Goal: Find specific page/section: Find specific page/section

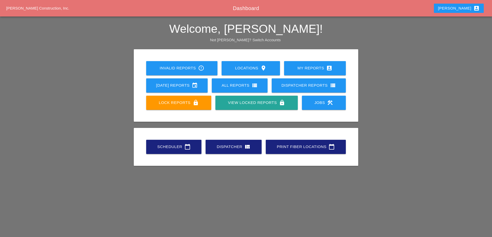
click at [179, 149] on div "Scheduler calendar_today" at bounding box center [174, 147] width 39 height 6
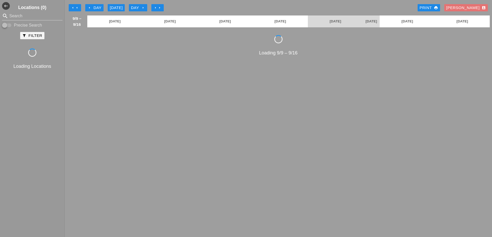
click at [73, 7] on icon "arrow_left" at bounding box center [73, 8] width 4 height 4
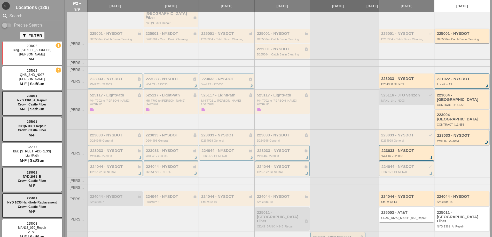
scroll to position [72, 0]
click at [117, 195] on div "224044 - NYSDOT lock Structure 7" at bounding box center [116, 199] width 52 height 9
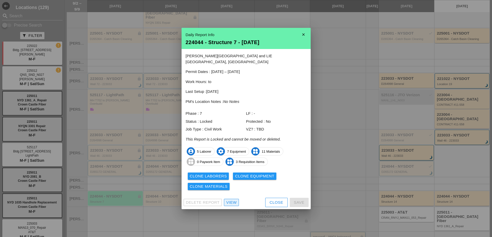
click at [232, 200] on div "View" at bounding box center [231, 203] width 10 height 6
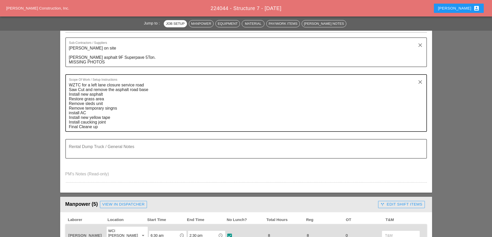
scroll to position [52, 0]
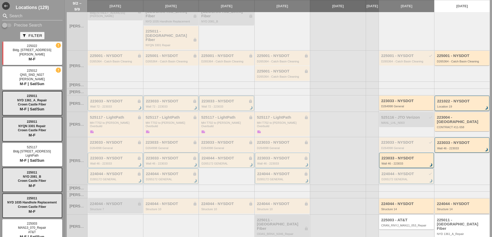
scroll to position [62, 0]
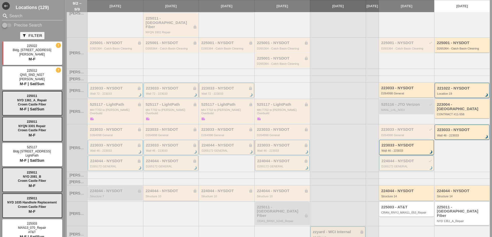
click at [172, 189] on div "224044 - NYSDOT lock Structure 10" at bounding box center [172, 193] width 52 height 9
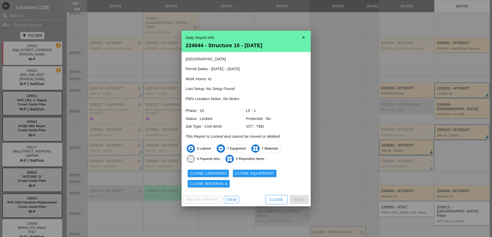
click at [232, 200] on div "View" at bounding box center [231, 200] width 10 height 6
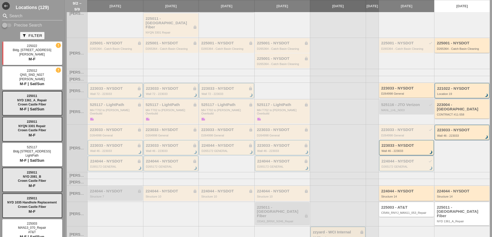
scroll to position [62, 0]
click at [220, 195] on div "Structure 10" at bounding box center [227, 196] width 52 height 3
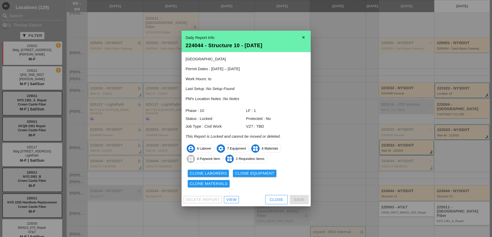
click at [236, 201] on div "View" at bounding box center [231, 200] width 10 height 6
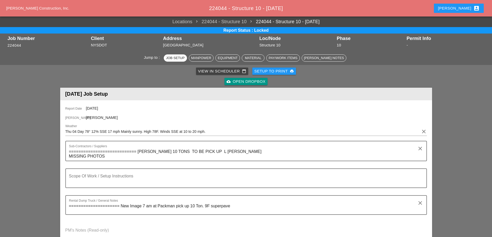
click at [209, 72] on div "View in Scheduler calendar_today" at bounding box center [222, 71] width 48 height 6
